Goal: Task Accomplishment & Management: Manage account settings

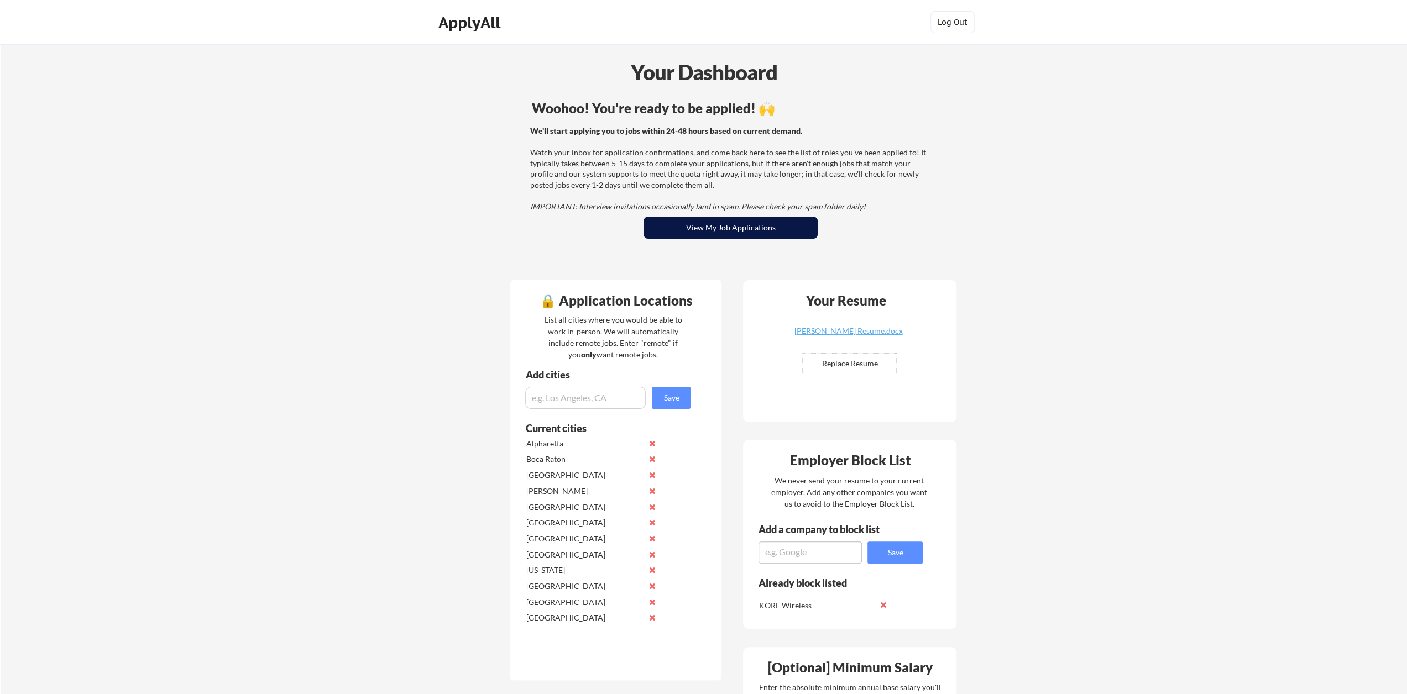
click at [726, 230] on button "View My Job Applications" at bounding box center [730, 228] width 174 height 22
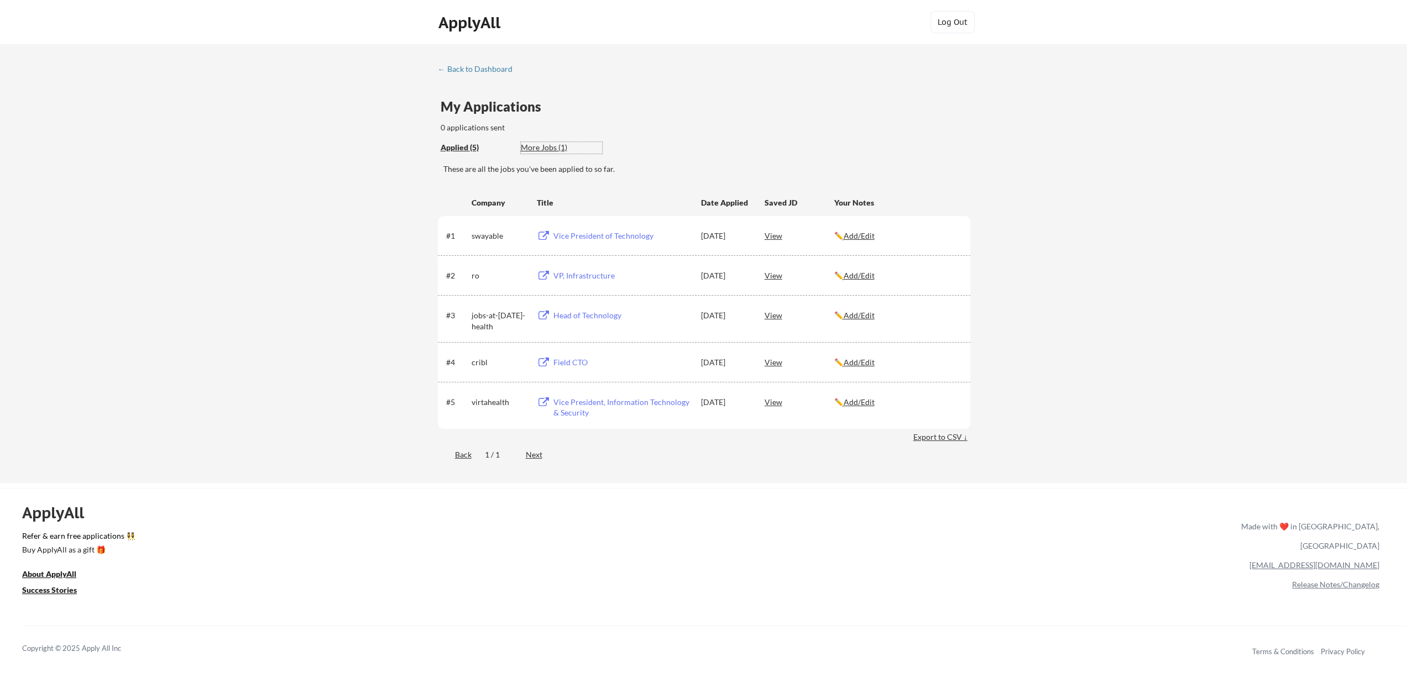
click at [541, 146] on div "More Jobs (1)" at bounding box center [561, 147] width 81 height 11
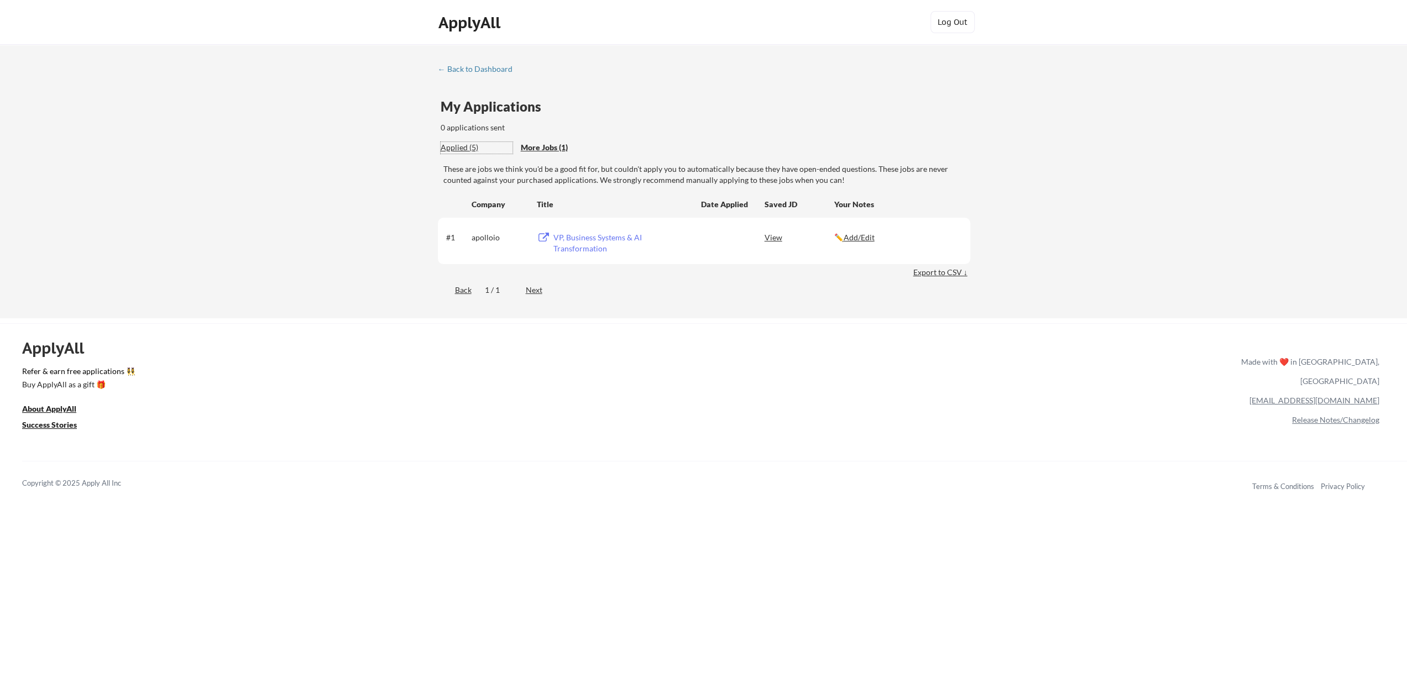
click at [459, 145] on div "Applied (5)" at bounding box center [476, 147] width 72 height 11
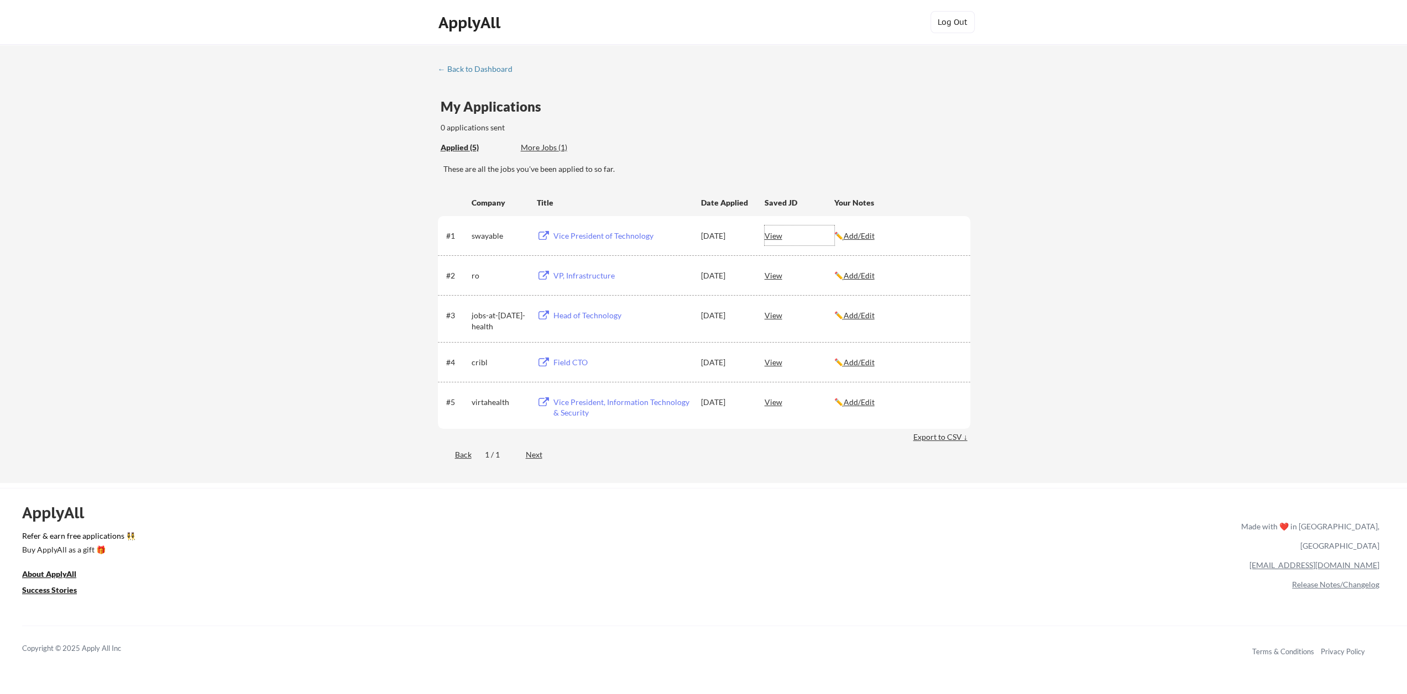
click at [776, 235] on div "View" at bounding box center [799, 235] width 70 height 20
click at [867, 235] on u "Add/Edit" at bounding box center [858, 235] width 31 height 9
click at [776, 278] on div "View" at bounding box center [799, 275] width 70 height 20
